Goal: Download file/media

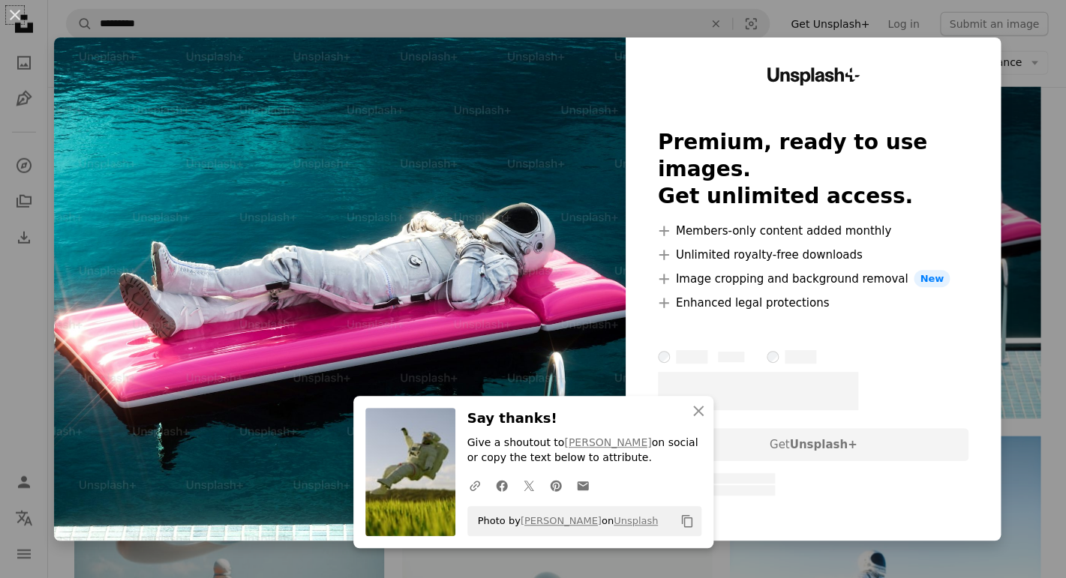
scroll to position [1508, 0]
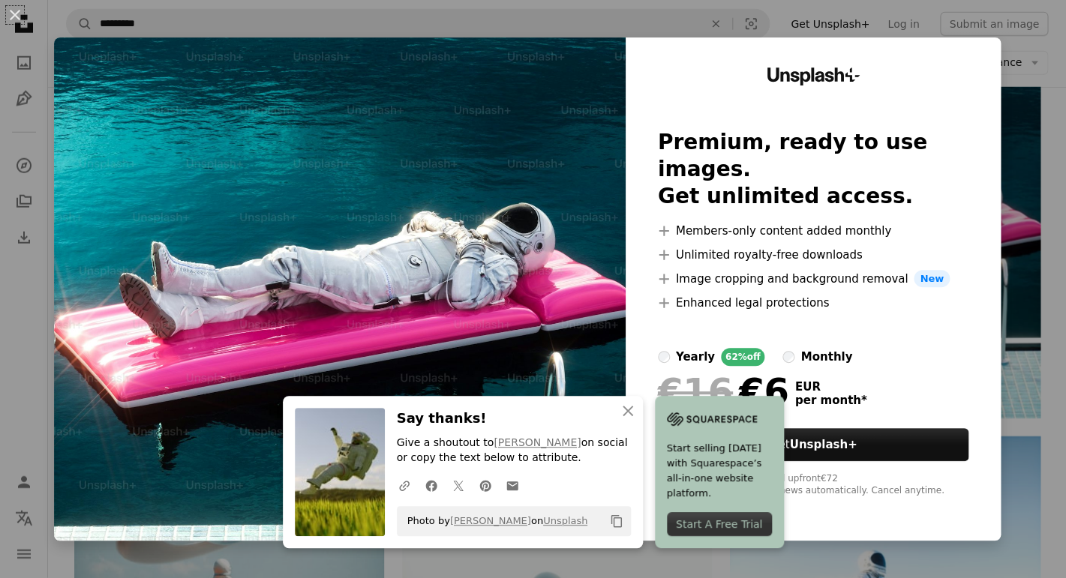
click at [1003, 8] on div "An X shape An X shape Close Say thanks! Give a shoutout to [PERSON_NAME] on soc…" at bounding box center [533, 289] width 1066 height 578
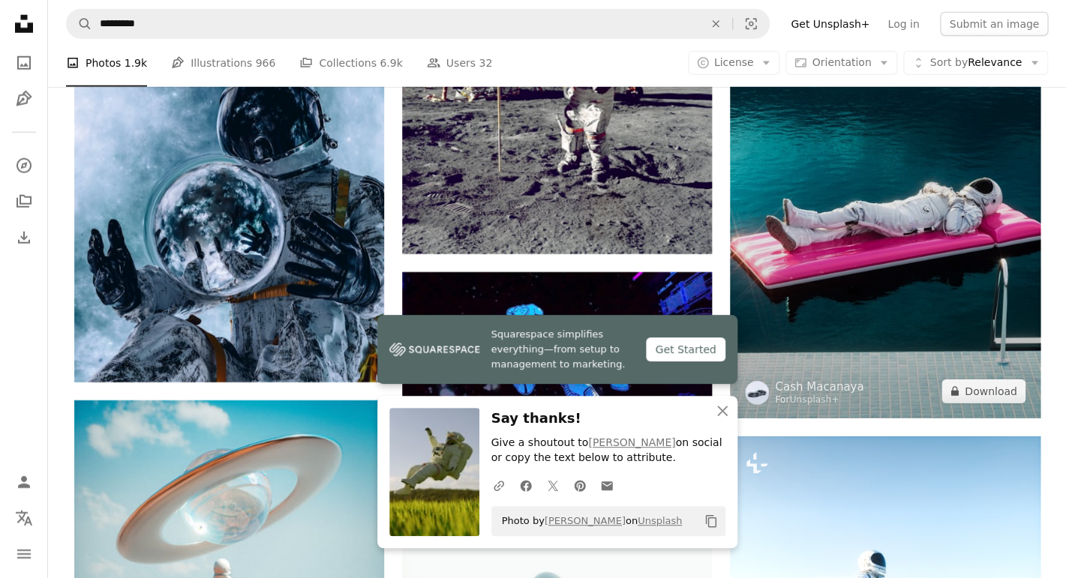
click at [926, 154] on img at bounding box center [885, 225] width 310 height 388
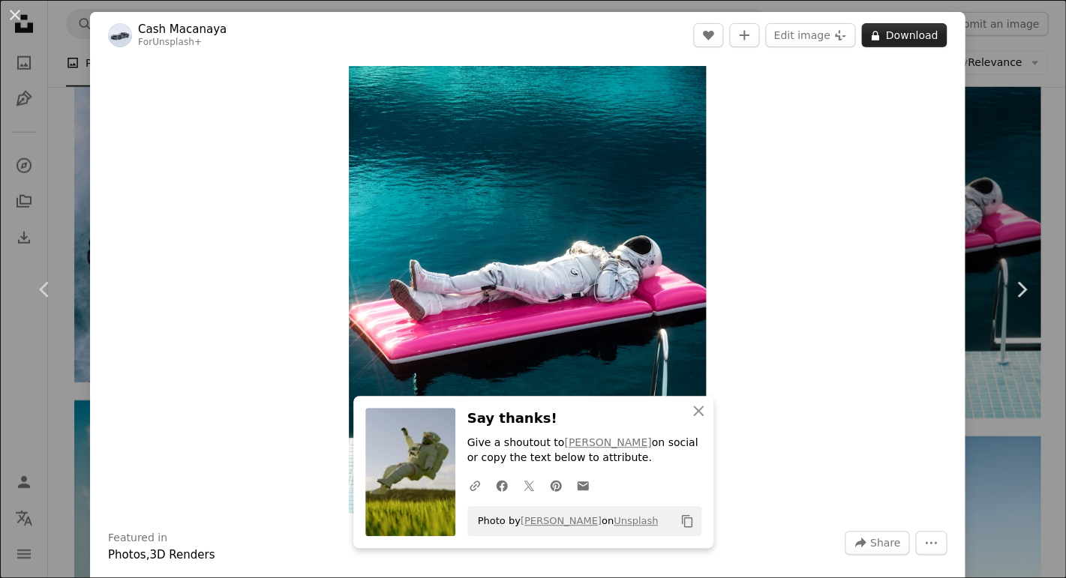
click at [899, 38] on button "A lock Download" at bounding box center [904, 35] width 86 height 24
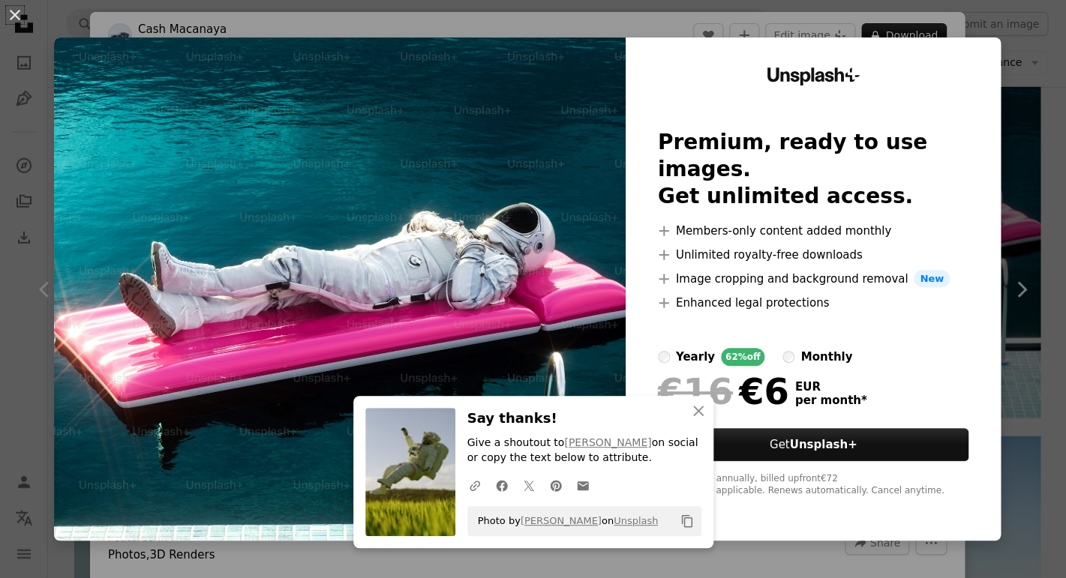
click at [1028, 25] on div "An X shape An X shape Close Say thanks! Give a shoutout to [PERSON_NAME] on soc…" at bounding box center [533, 289] width 1066 height 578
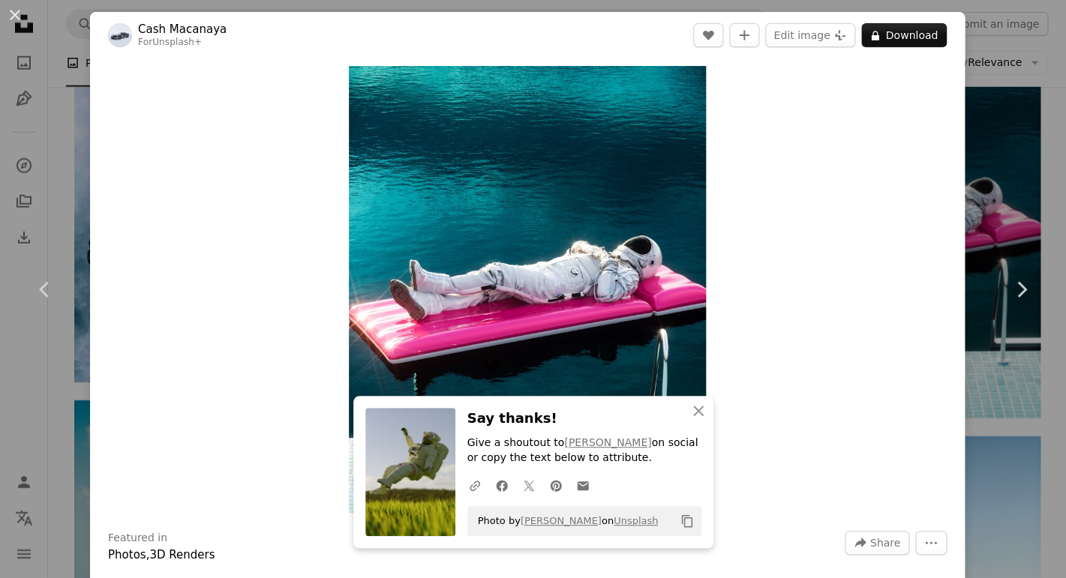
click at [1003, 34] on div "An X shape Chevron left Chevron right An X shape Close Say thanks! Give a shout…" at bounding box center [533, 289] width 1066 height 578
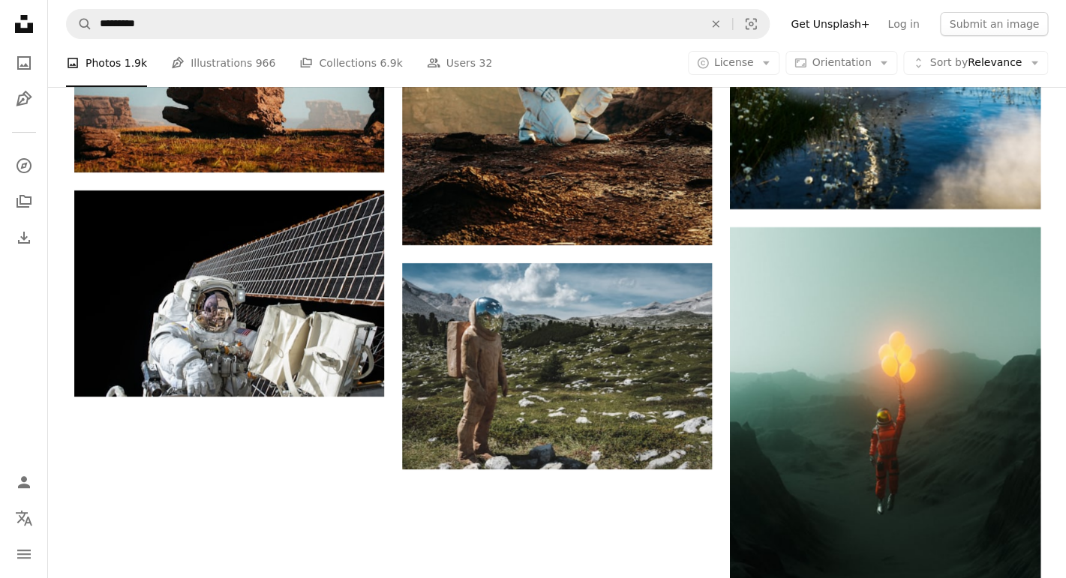
scroll to position [2286, 0]
